Goal: Book appointment/travel/reservation

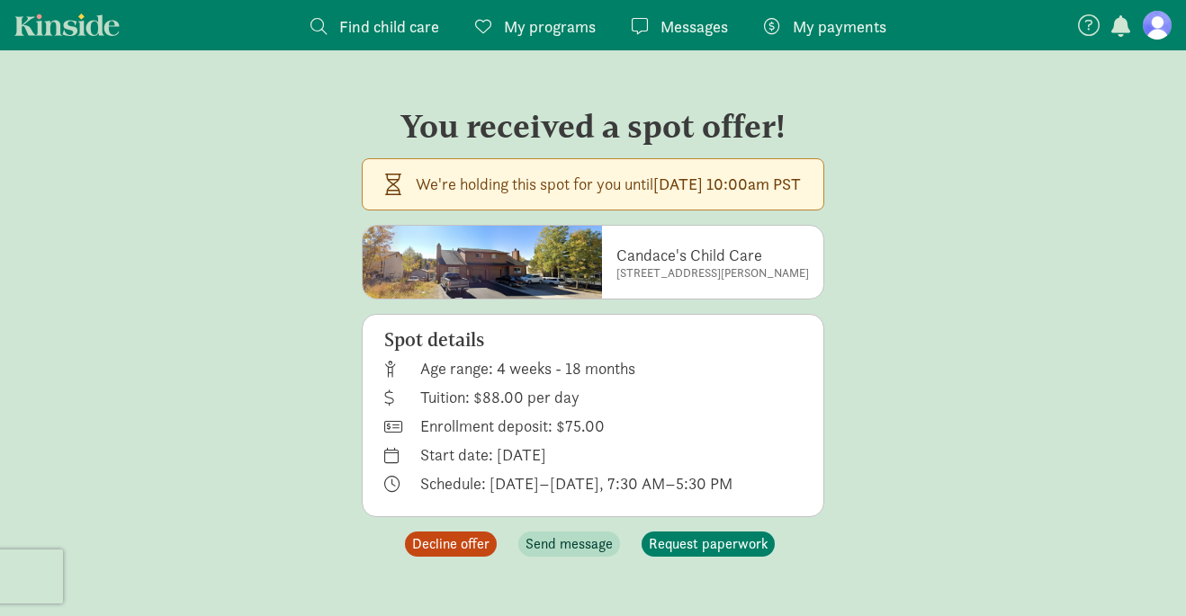
click at [635, 252] on p "Candace's Child Care" at bounding box center [712, 256] width 193 height 22
copy div "Candace's Child Care"
click at [467, 544] on span "Decline offer" at bounding box center [450, 545] width 77 height 22
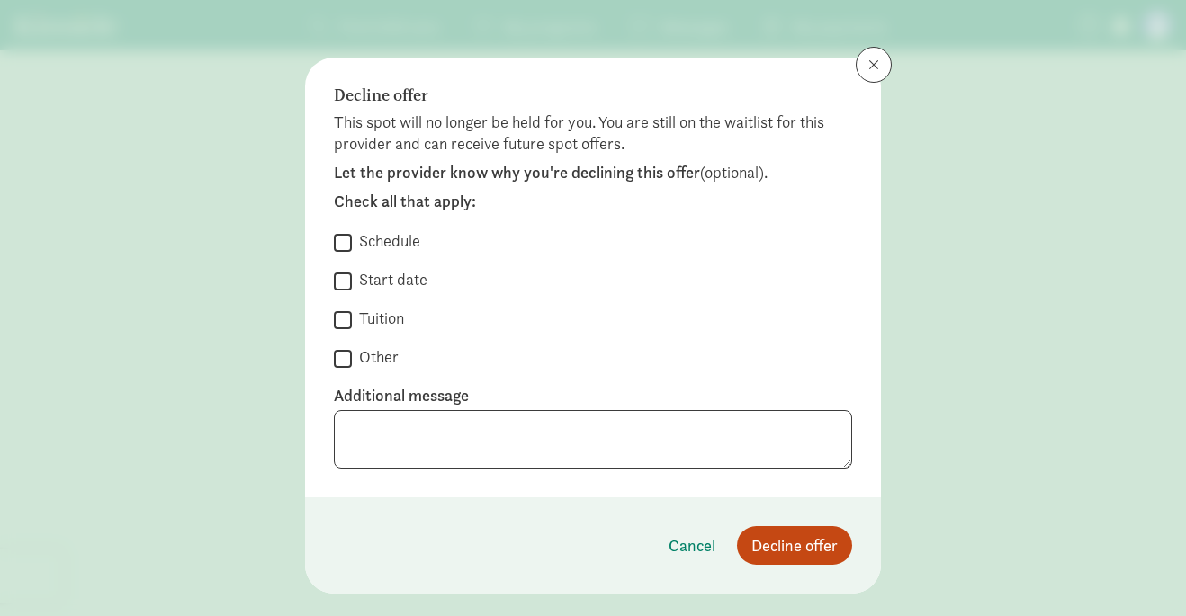
click at [337, 278] on input "Start date" at bounding box center [343, 281] width 18 height 24
checkbox input "true"
click at [768, 552] on span "Decline offer" at bounding box center [794, 546] width 86 height 24
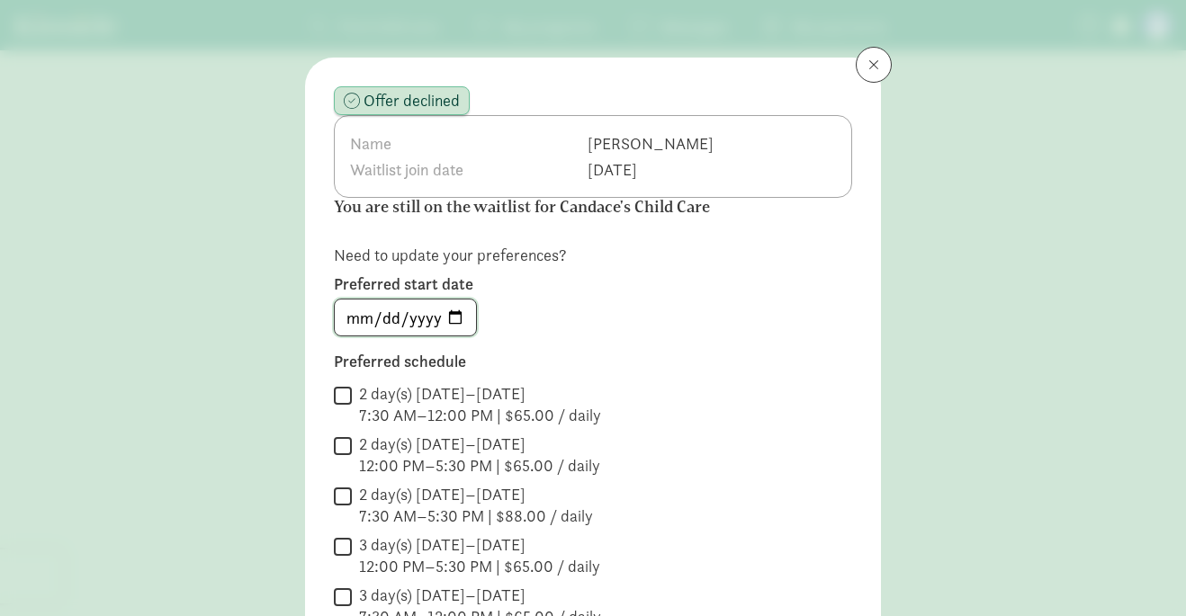
click at [451, 316] on input "[DATE]" at bounding box center [405, 318] width 141 height 36
type input "[DATE]"
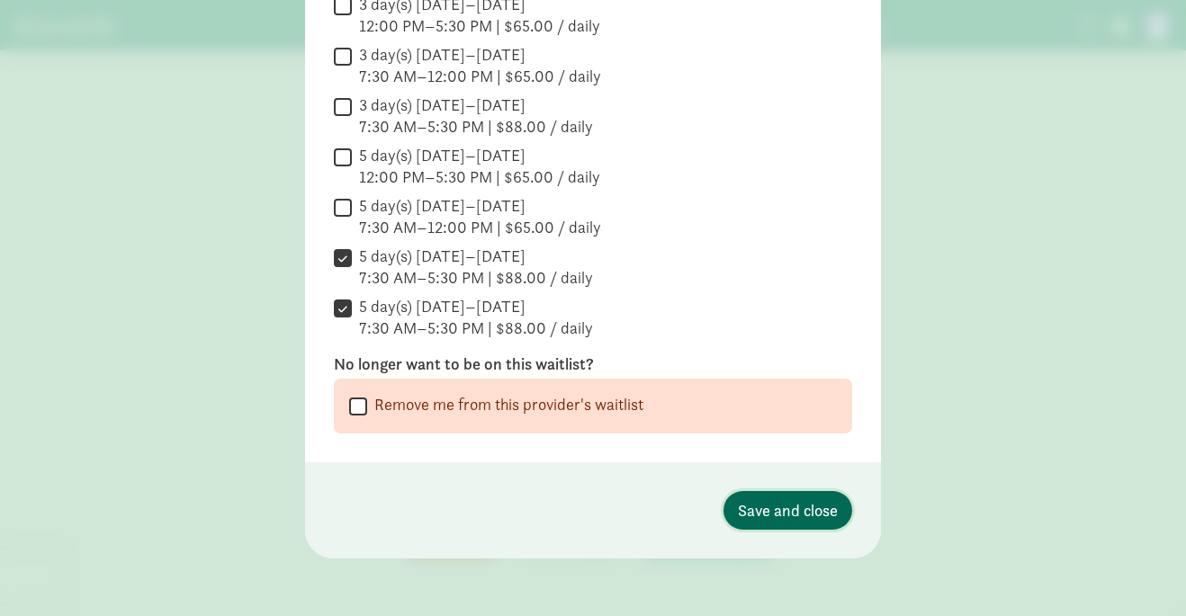
click at [806, 514] on span "Save and close" at bounding box center [788, 510] width 100 height 24
click at [769, 514] on span "Save and close" at bounding box center [788, 510] width 100 height 24
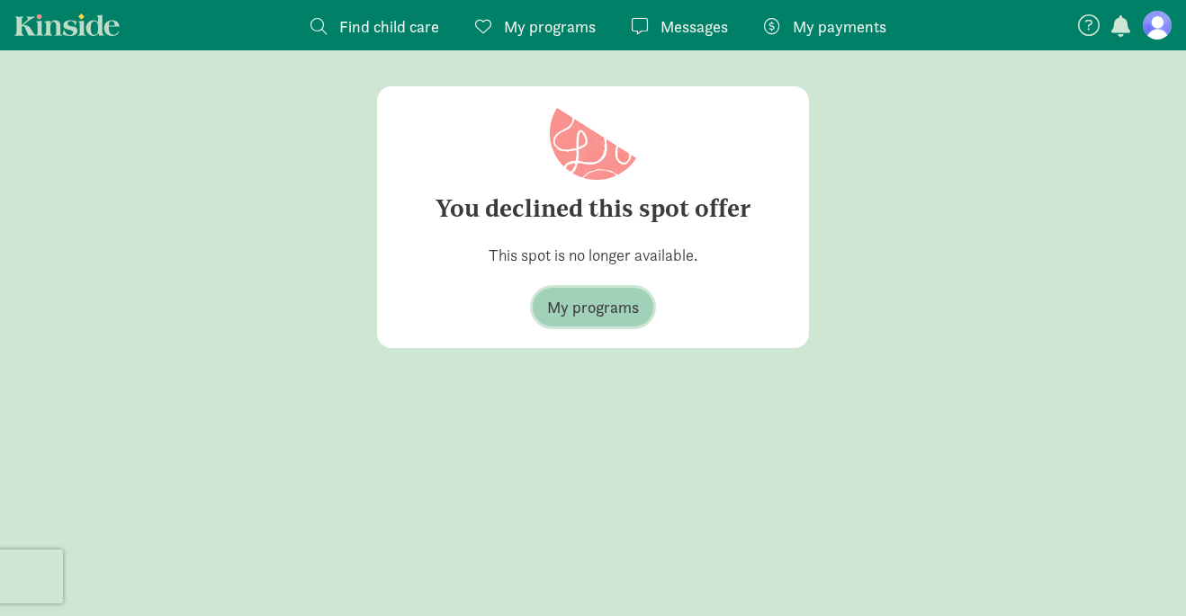
click at [579, 316] on span "My programs" at bounding box center [593, 307] width 92 height 24
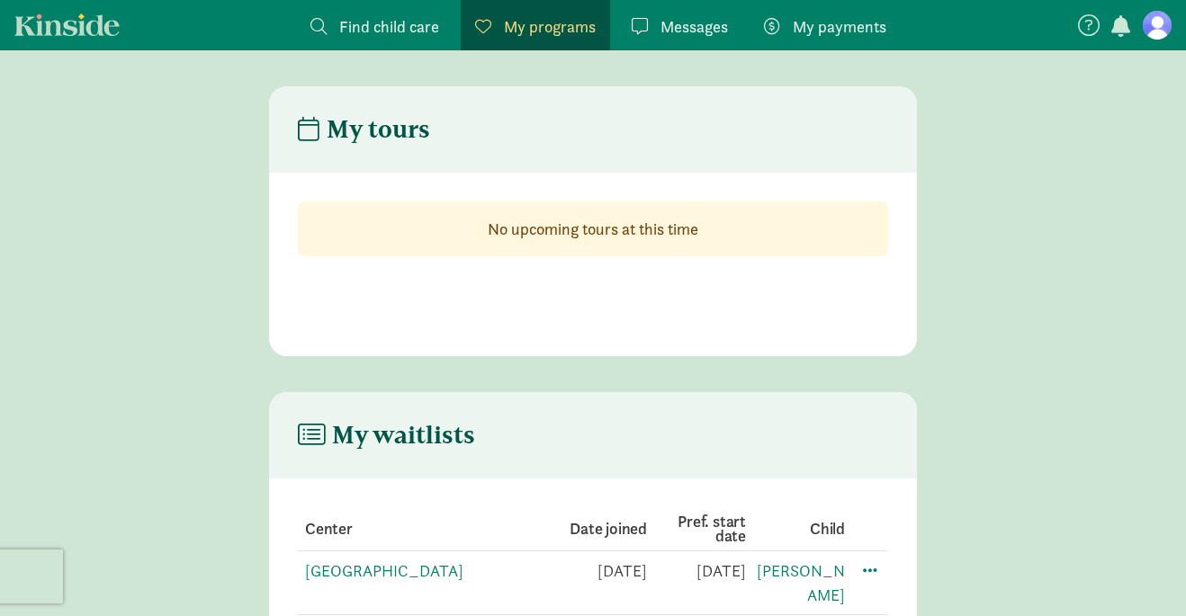
scroll to position [158, 0]
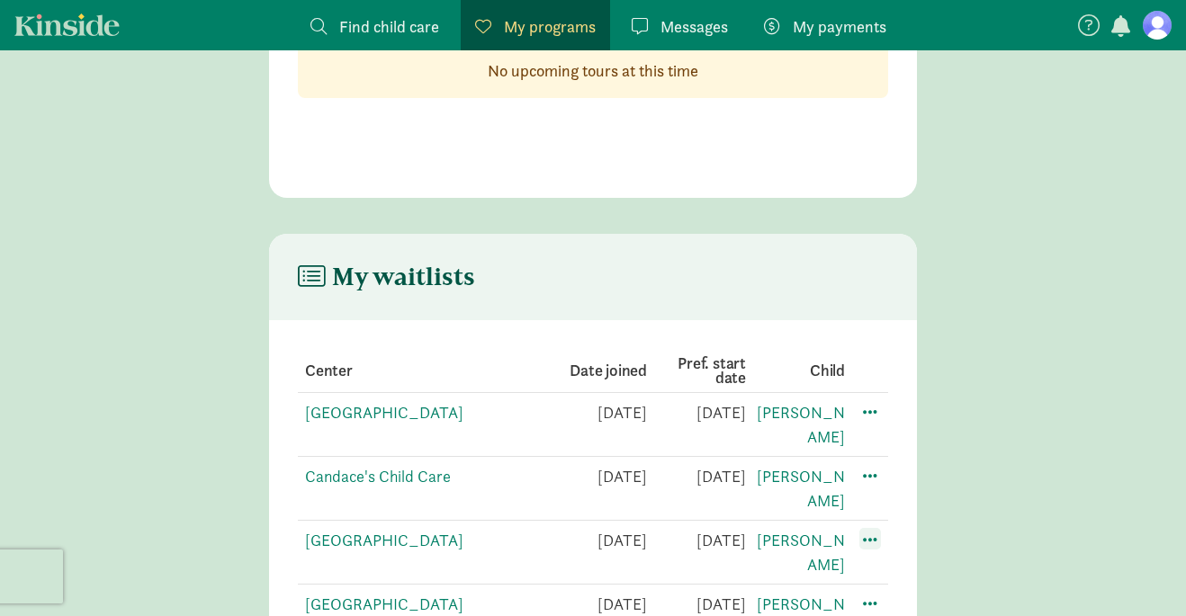
click at [872, 528] on span at bounding box center [870, 539] width 22 height 22
click at [909, 560] on div "Edit preferences" at bounding box center [933, 579] width 162 height 39
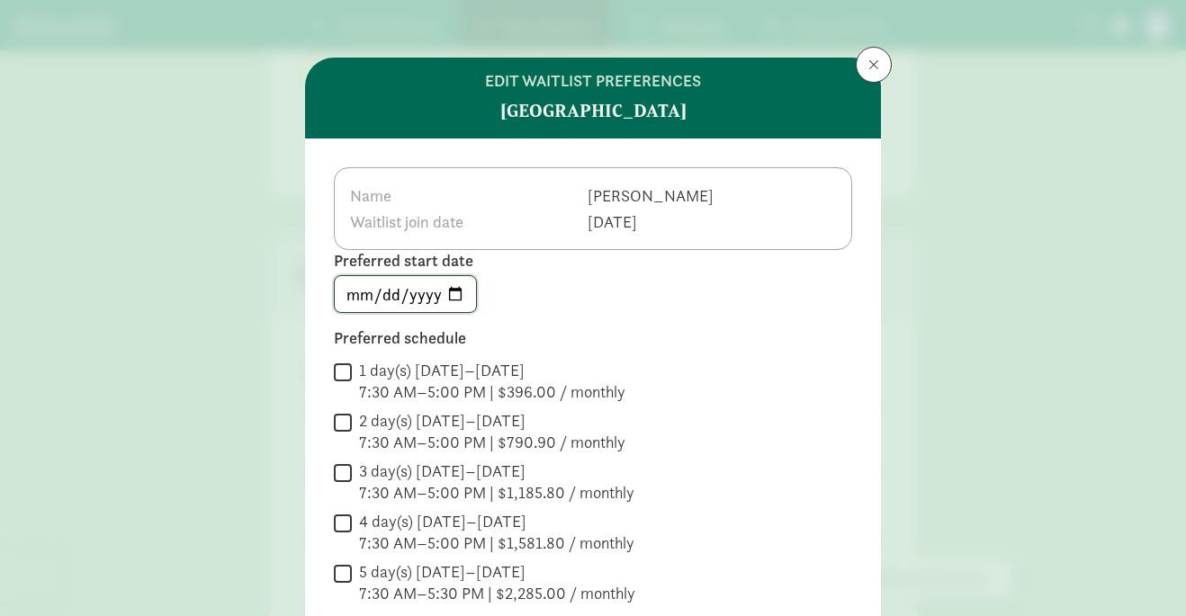
click at [462, 291] on input "[DATE]" at bounding box center [405, 294] width 141 height 36
type input "[DATE]"
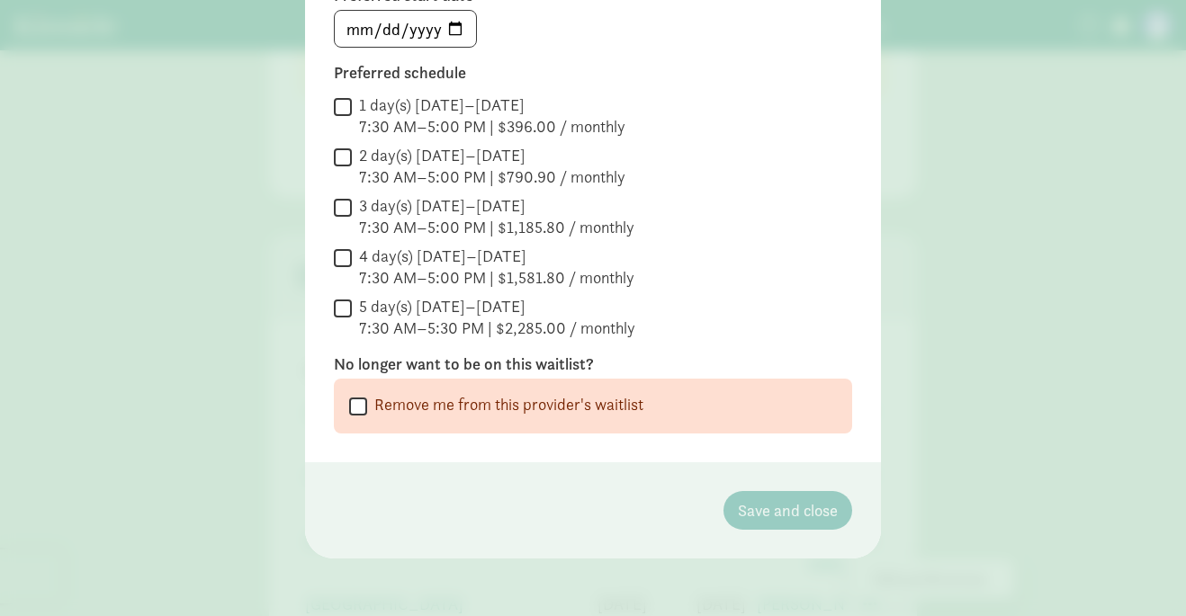
click at [351, 310] on input "5 day(s) [DATE]–[DATE] 7:30 AM–5:30 PM | $2,285.00 / monthly" at bounding box center [343, 308] width 18 height 24
checkbox input "true"
click at [783, 510] on span "Save and close" at bounding box center [788, 510] width 100 height 24
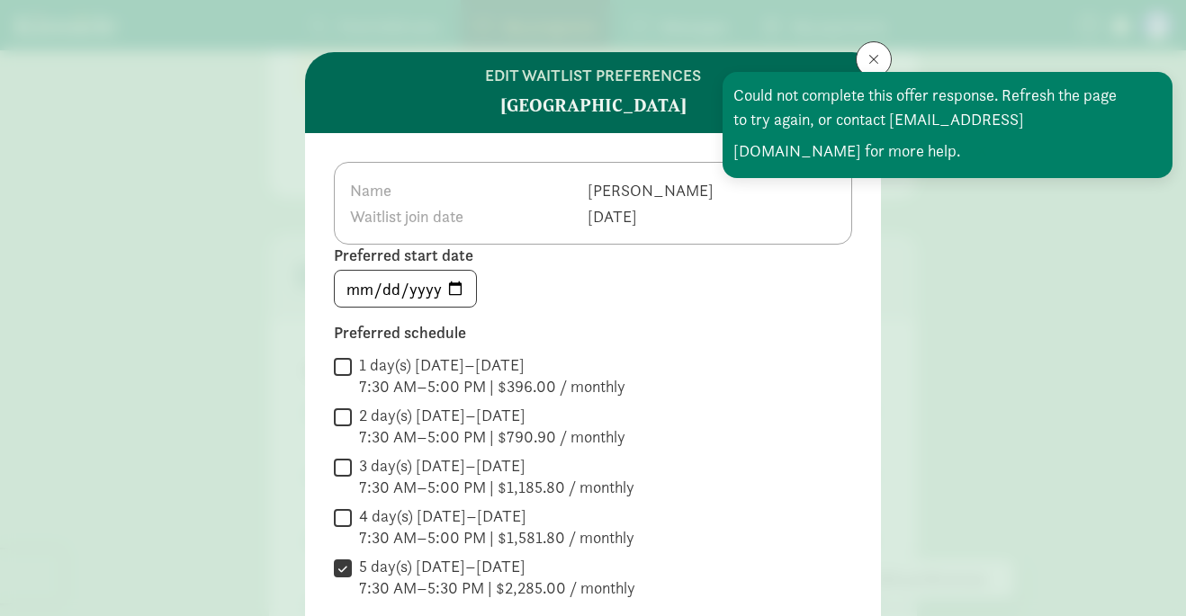
scroll to position [0, 0]
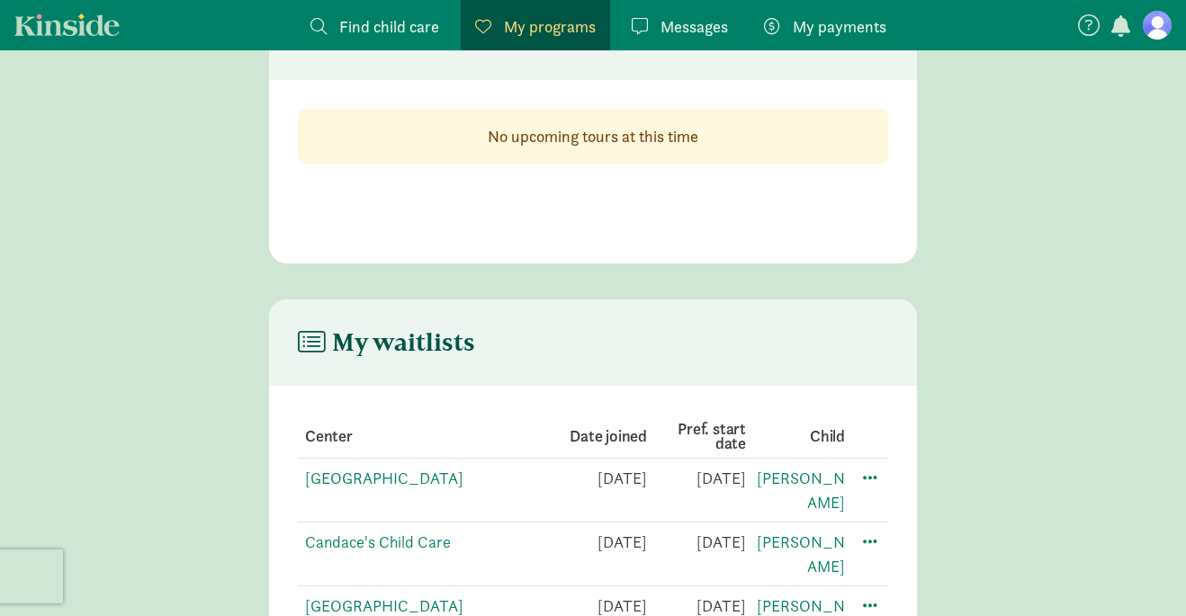
scroll to position [158, 0]
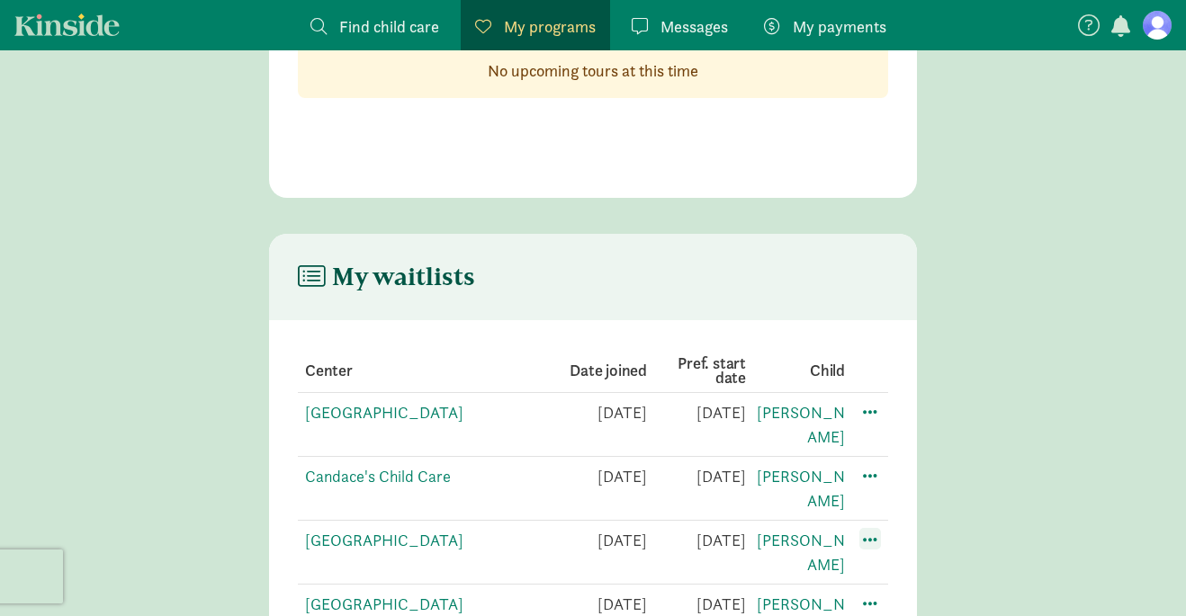
click at [864, 528] on span at bounding box center [870, 539] width 22 height 22
click at [894, 560] on div "Edit preferences" at bounding box center [933, 579] width 162 height 39
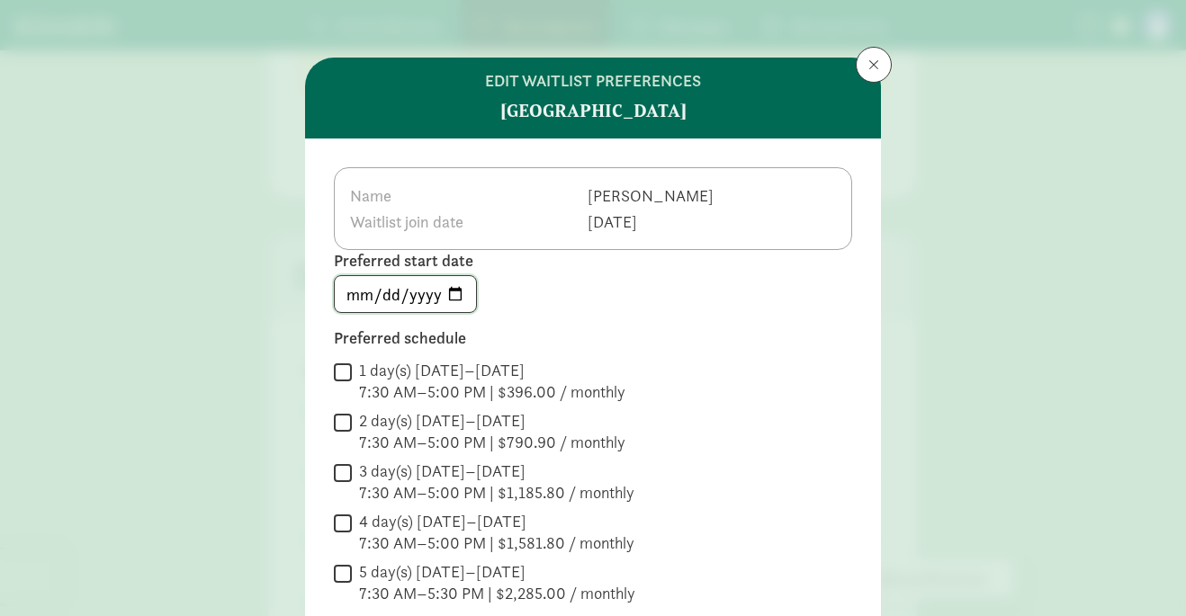
click at [460, 293] on input "[DATE]" at bounding box center [405, 294] width 141 height 36
type input "[DATE]"
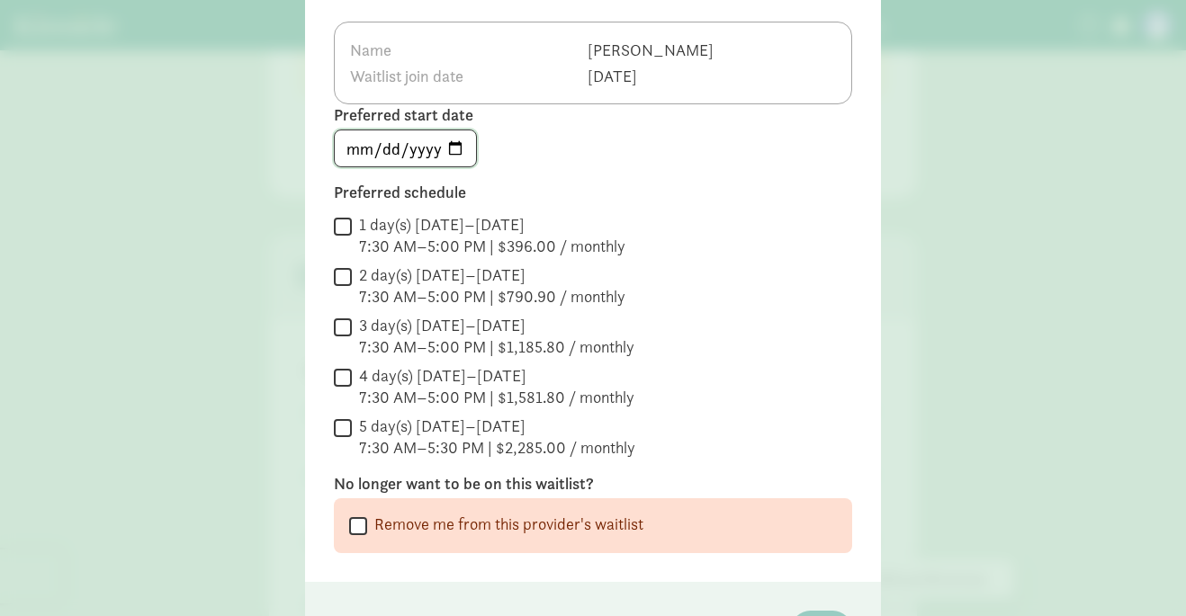
scroll to position [186, 0]
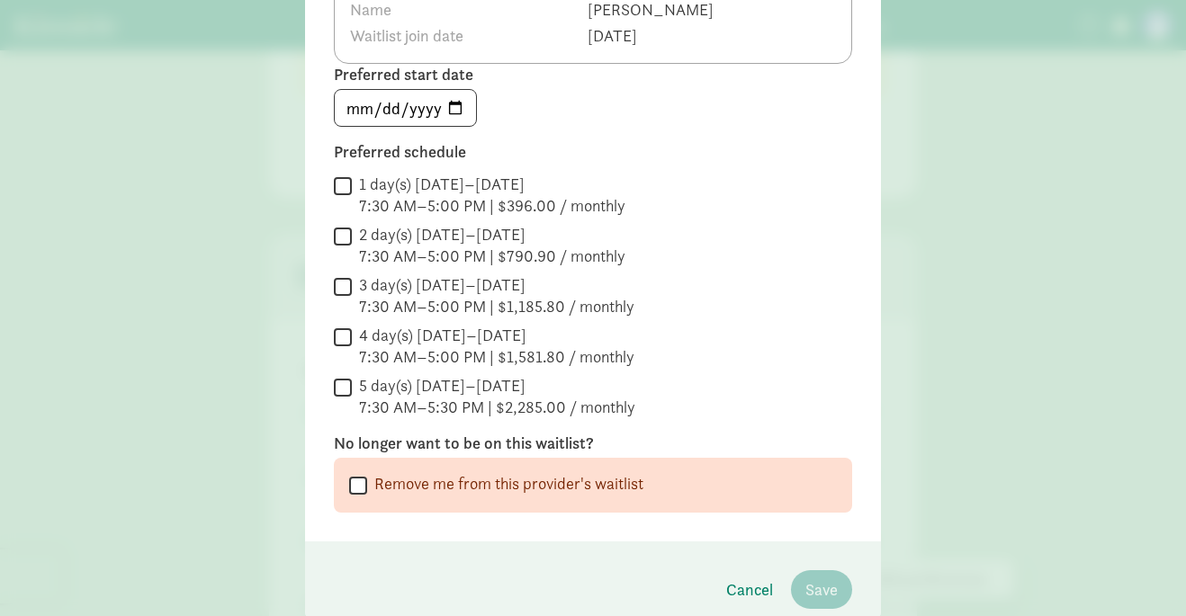
click at [345, 386] on input "5 day(s) [DATE]–[DATE] 7:30 AM–5:30 PM | $2,285.00 / monthly" at bounding box center [343, 387] width 18 height 24
checkbox input "true"
click at [836, 585] on span "Save" at bounding box center [821, 590] width 32 height 24
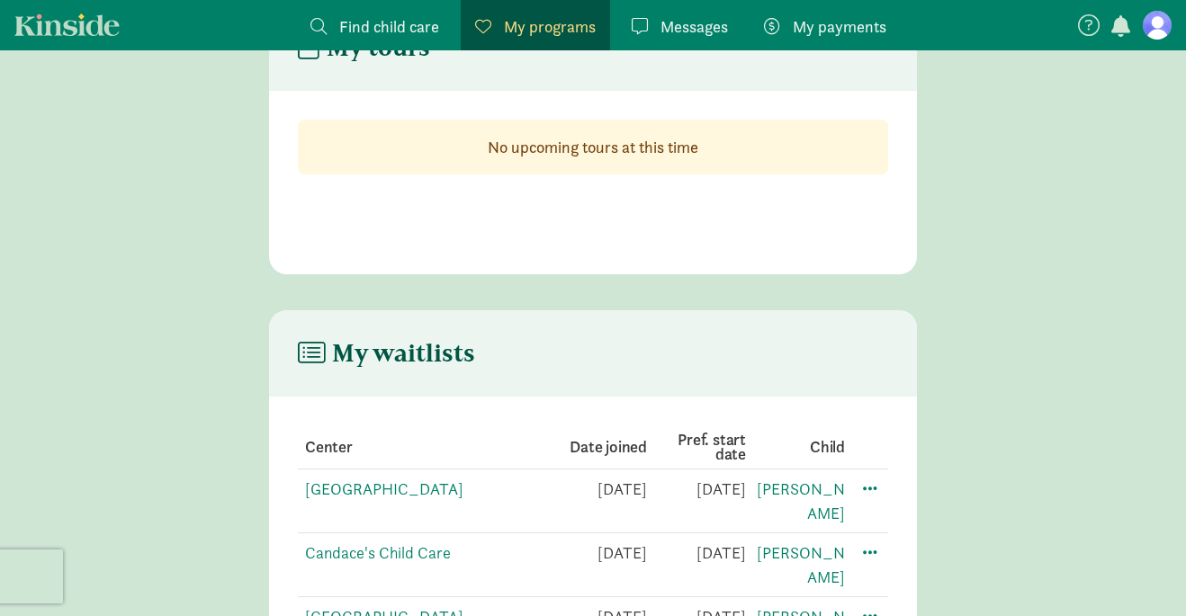
scroll to position [158, 0]
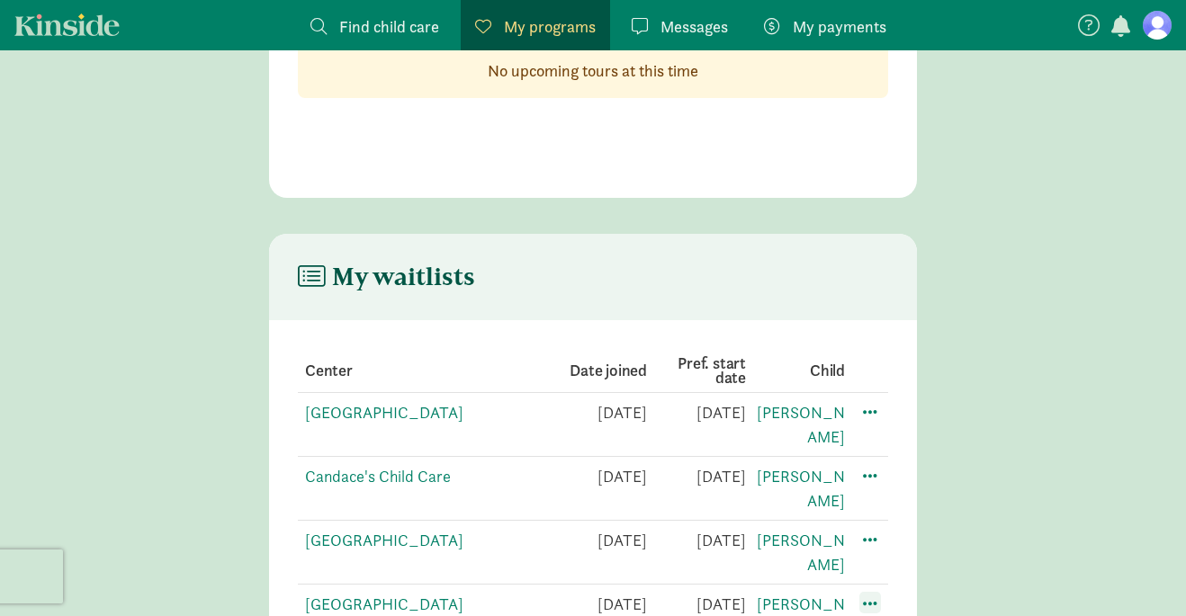
click at [868, 592] on span at bounding box center [870, 603] width 22 height 22
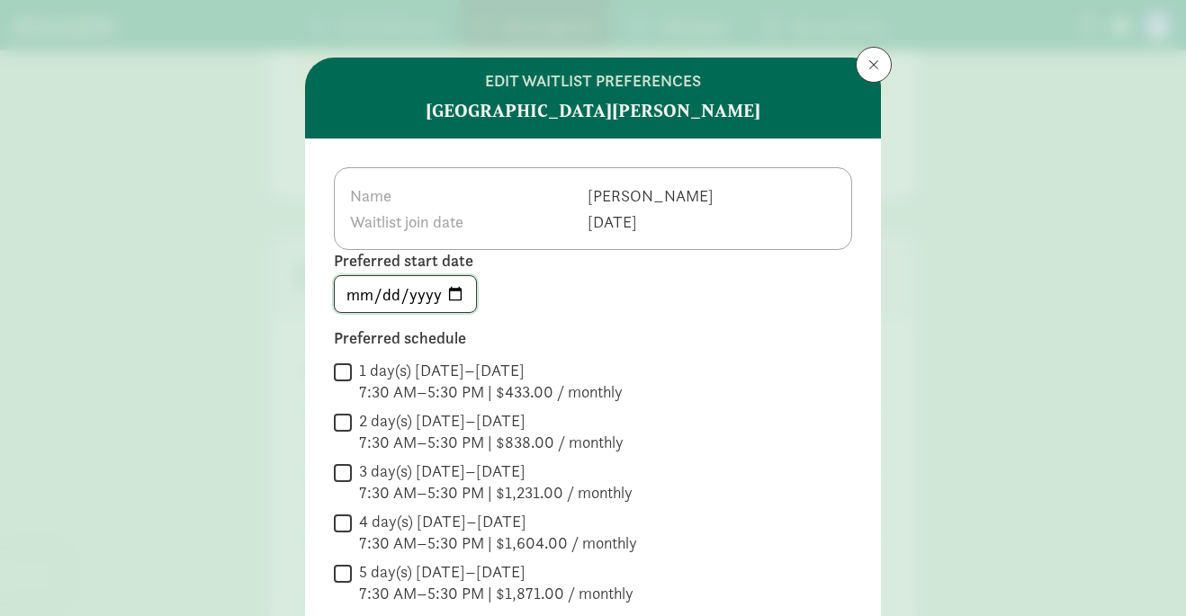
click at [460, 301] on input "[DATE]" at bounding box center [405, 294] width 141 height 36
type input "[DATE]"
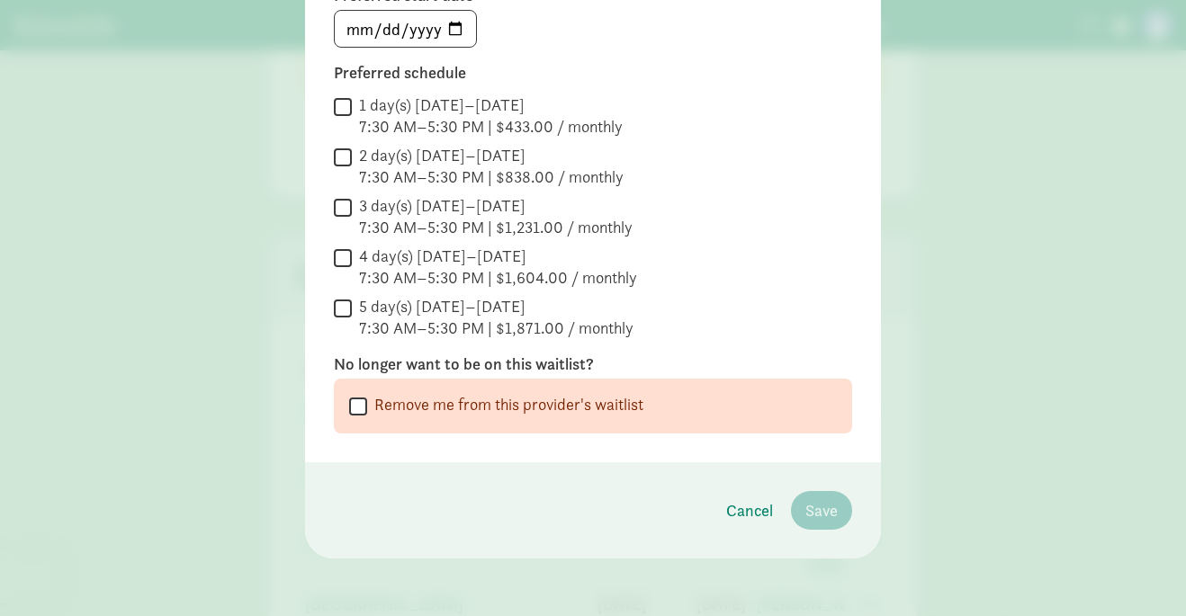
click at [350, 313] on input "5 day(s) [DATE]–[DATE] 7:30 AM–5:30 PM | $1,871.00 / monthly" at bounding box center [343, 308] width 18 height 24
checkbox input "true"
click at [805, 503] on span "Save" at bounding box center [821, 510] width 32 height 24
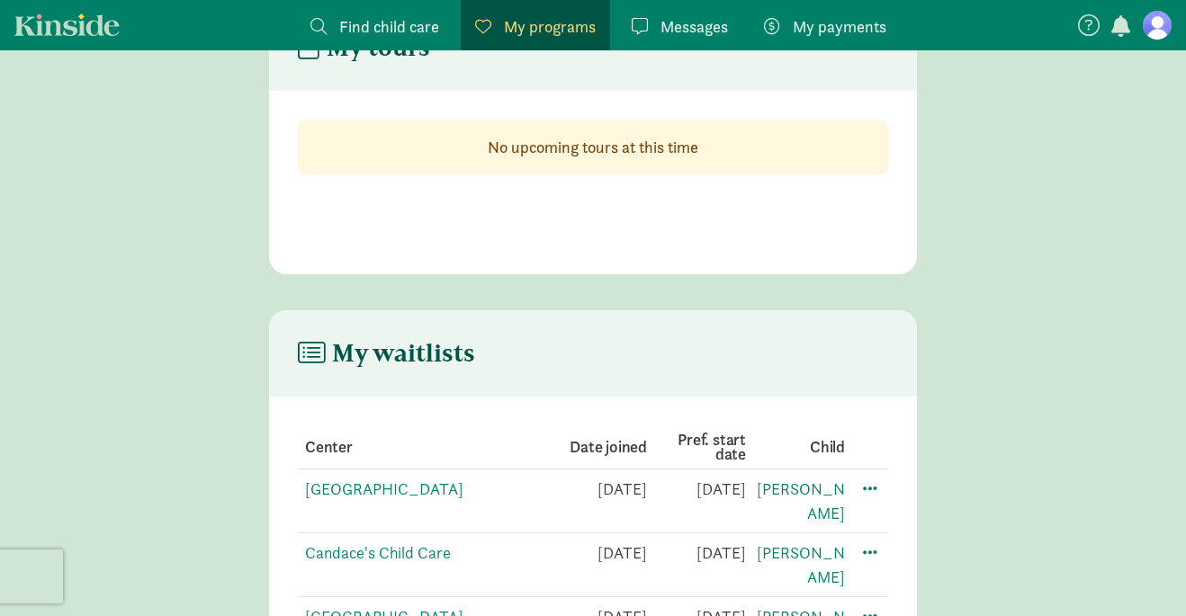
scroll to position [158, 0]
